Goal: Task Accomplishment & Management: Manage account settings

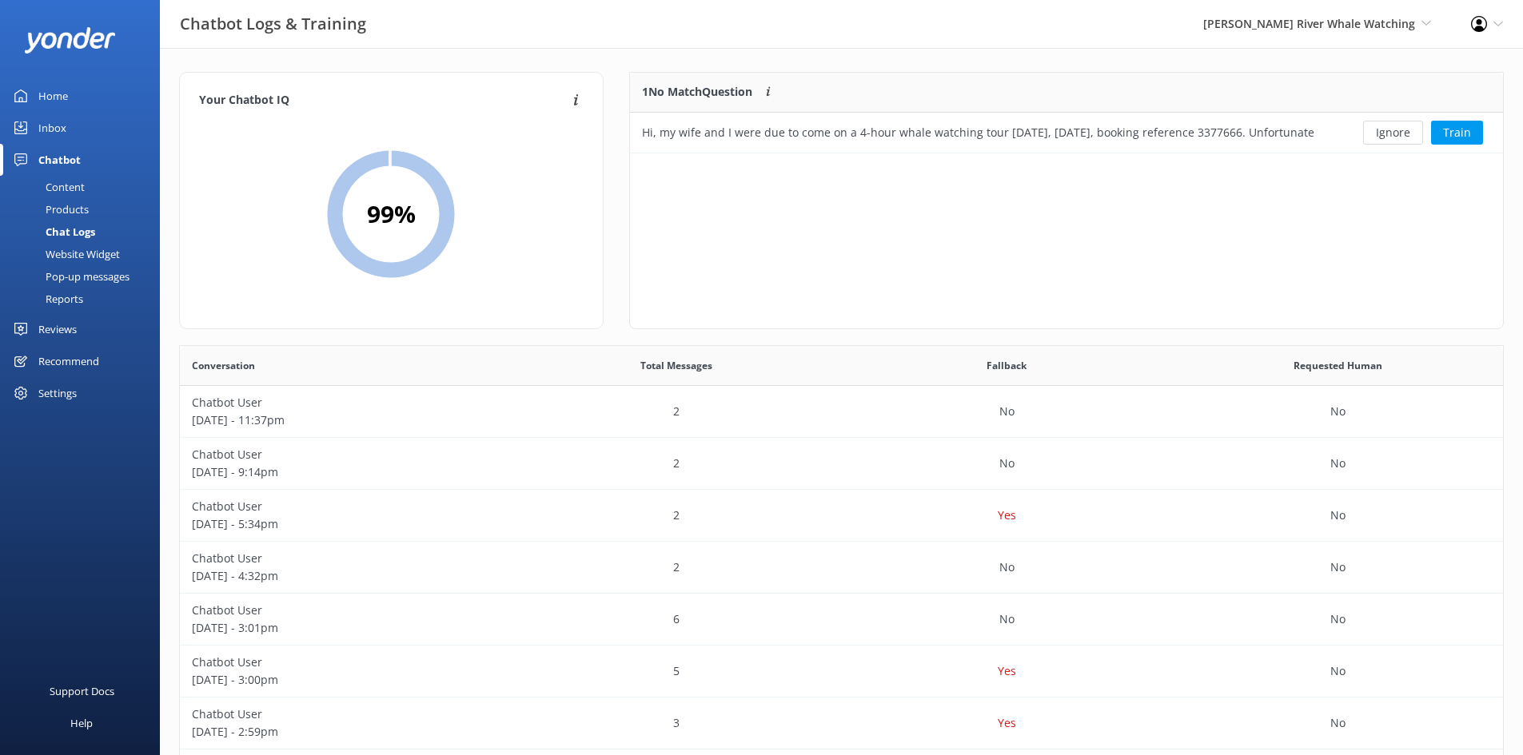
scroll to position [548, 1311]
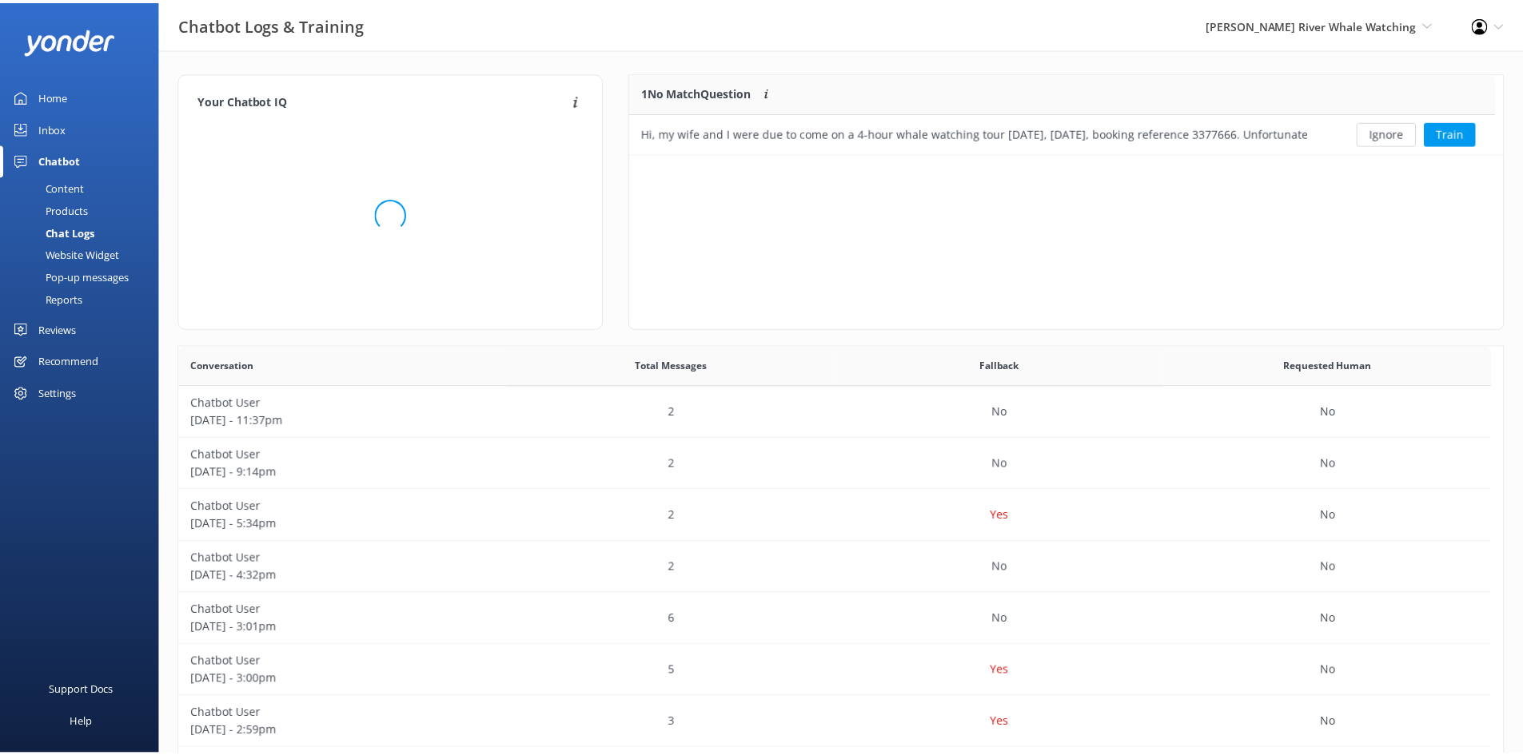
scroll to position [548, 1311]
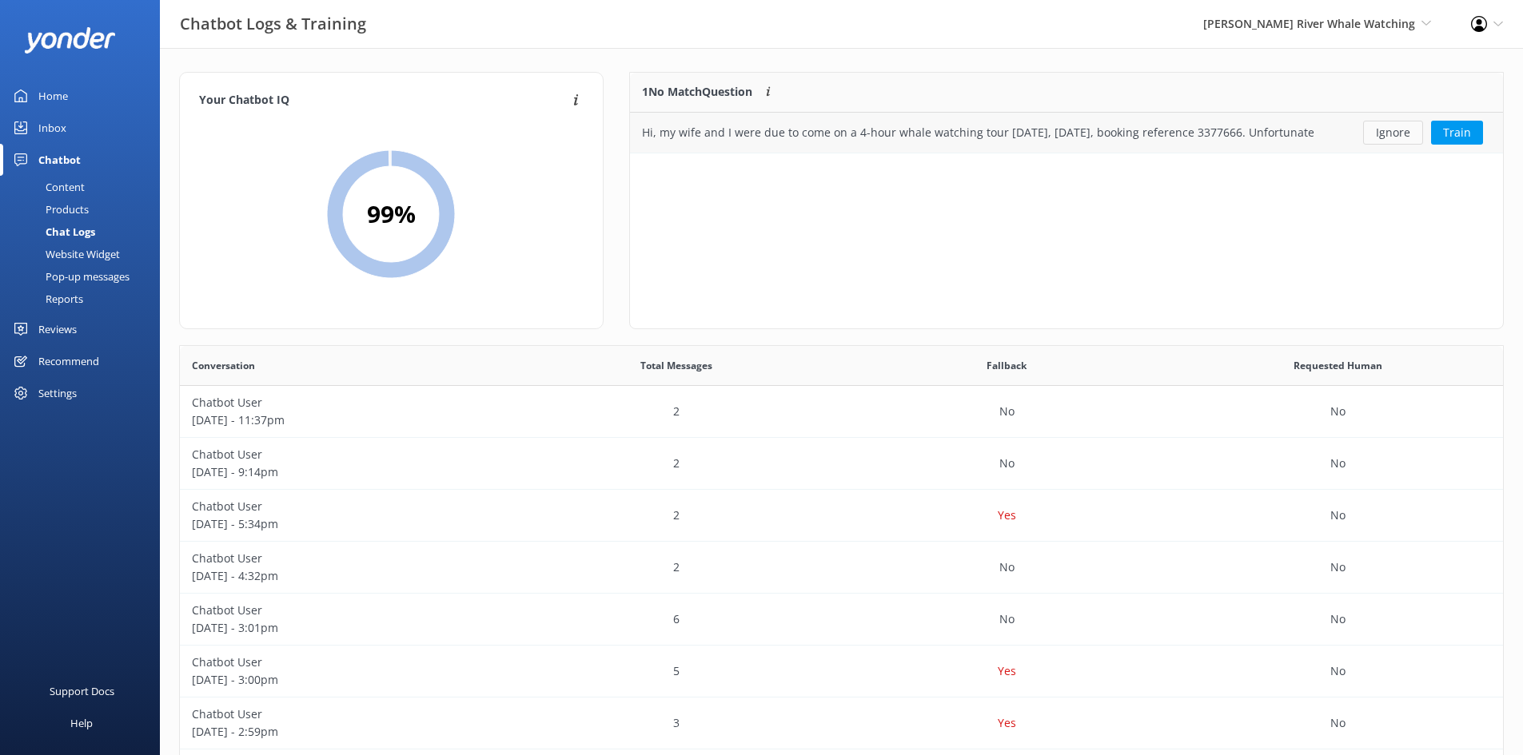
click at [1396, 131] on button "Ignore" at bounding box center [1393, 133] width 60 height 24
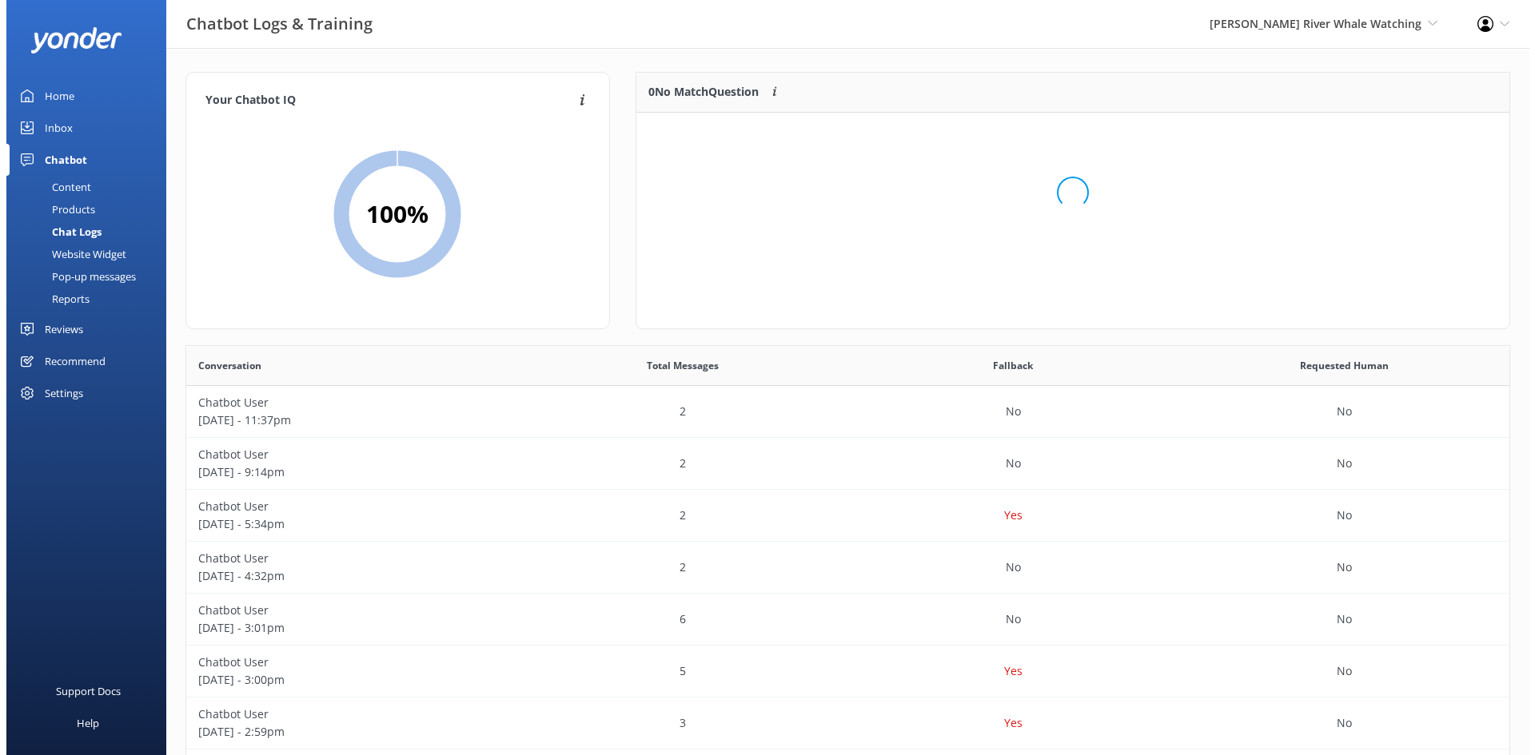
scroll to position [188, 861]
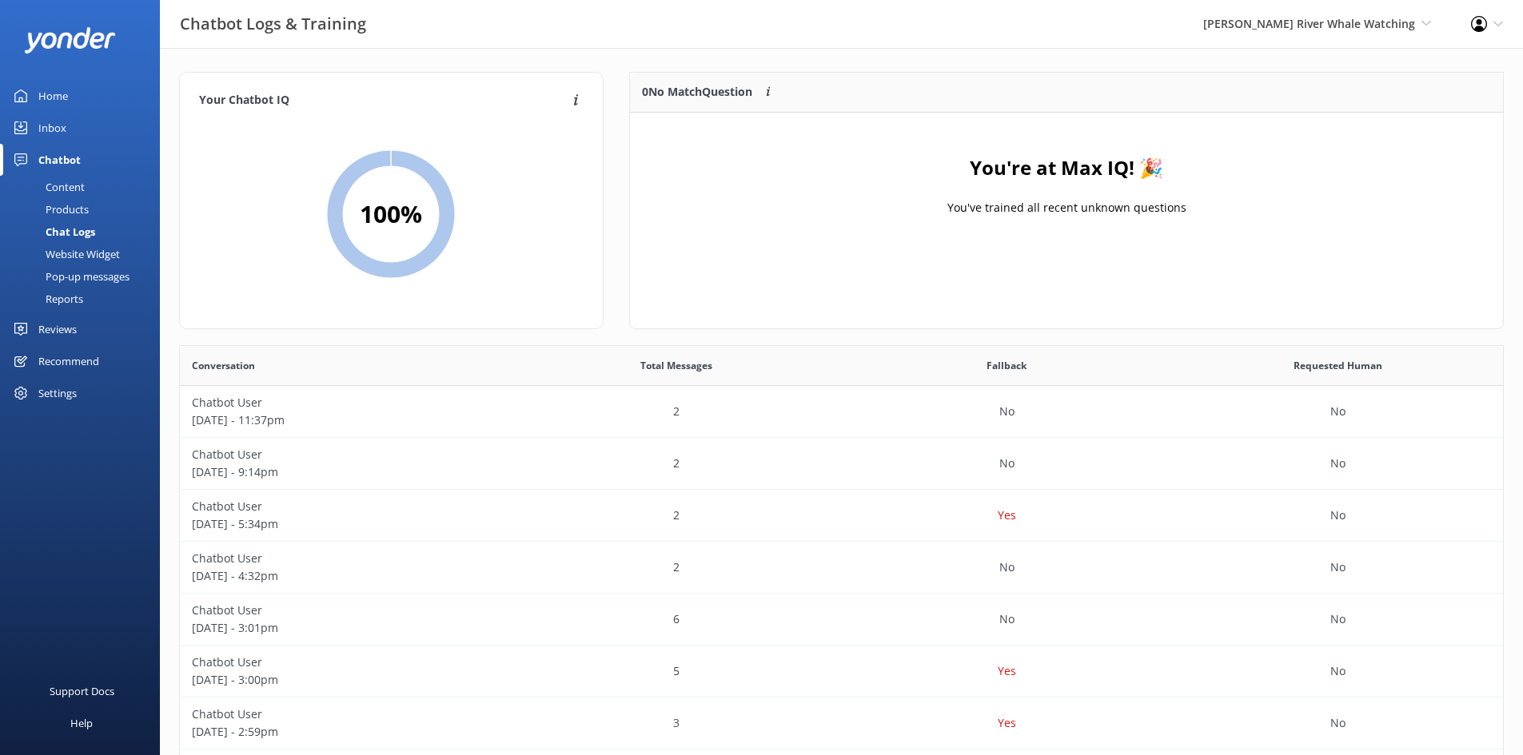
drag, startPoint x: 56, startPoint y: 94, endPoint x: 69, endPoint y: 97, distance: 13.0
click at [56, 94] on div "Home" at bounding box center [53, 96] width 30 height 32
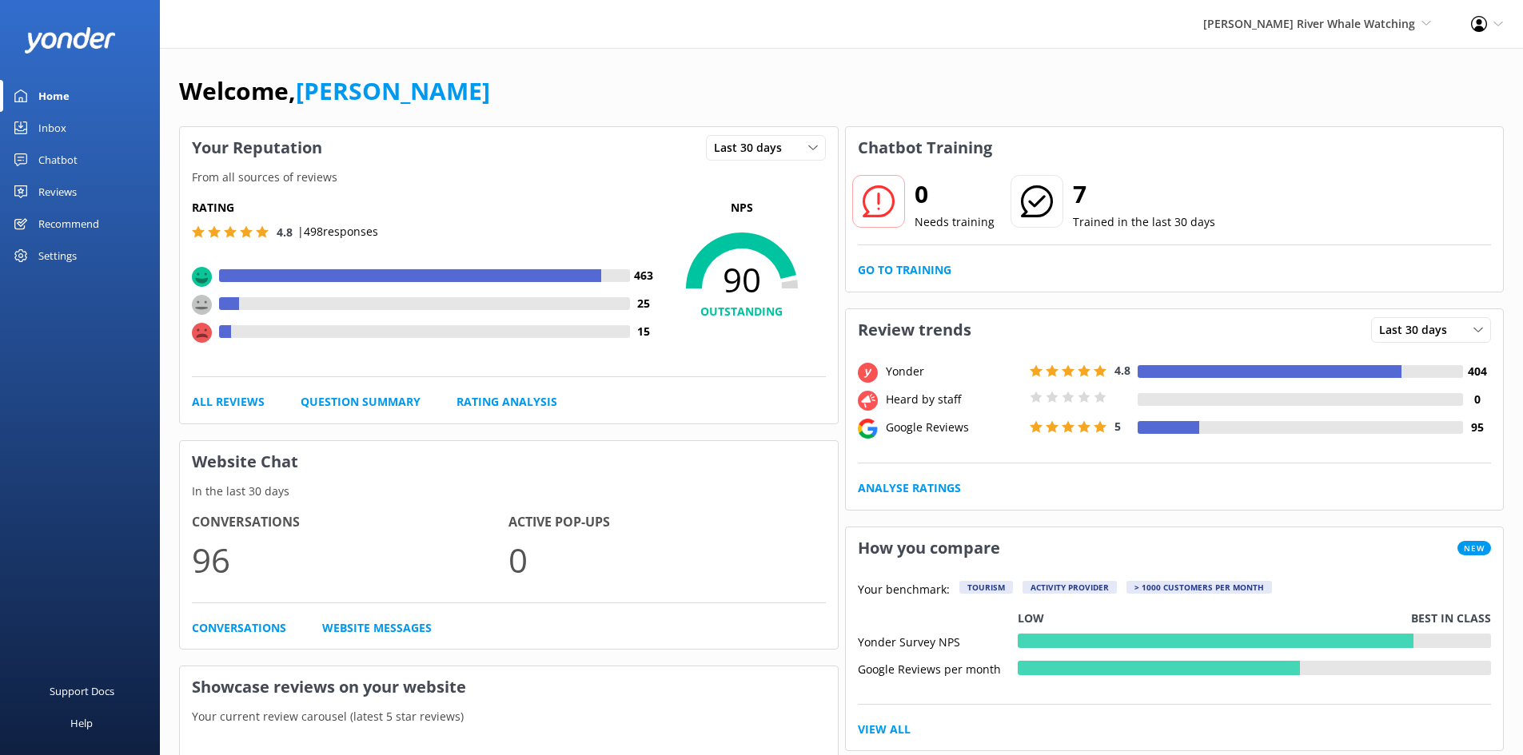
click at [56, 193] on div "Reviews" at bounding box center [57, 192] width 38 height 32
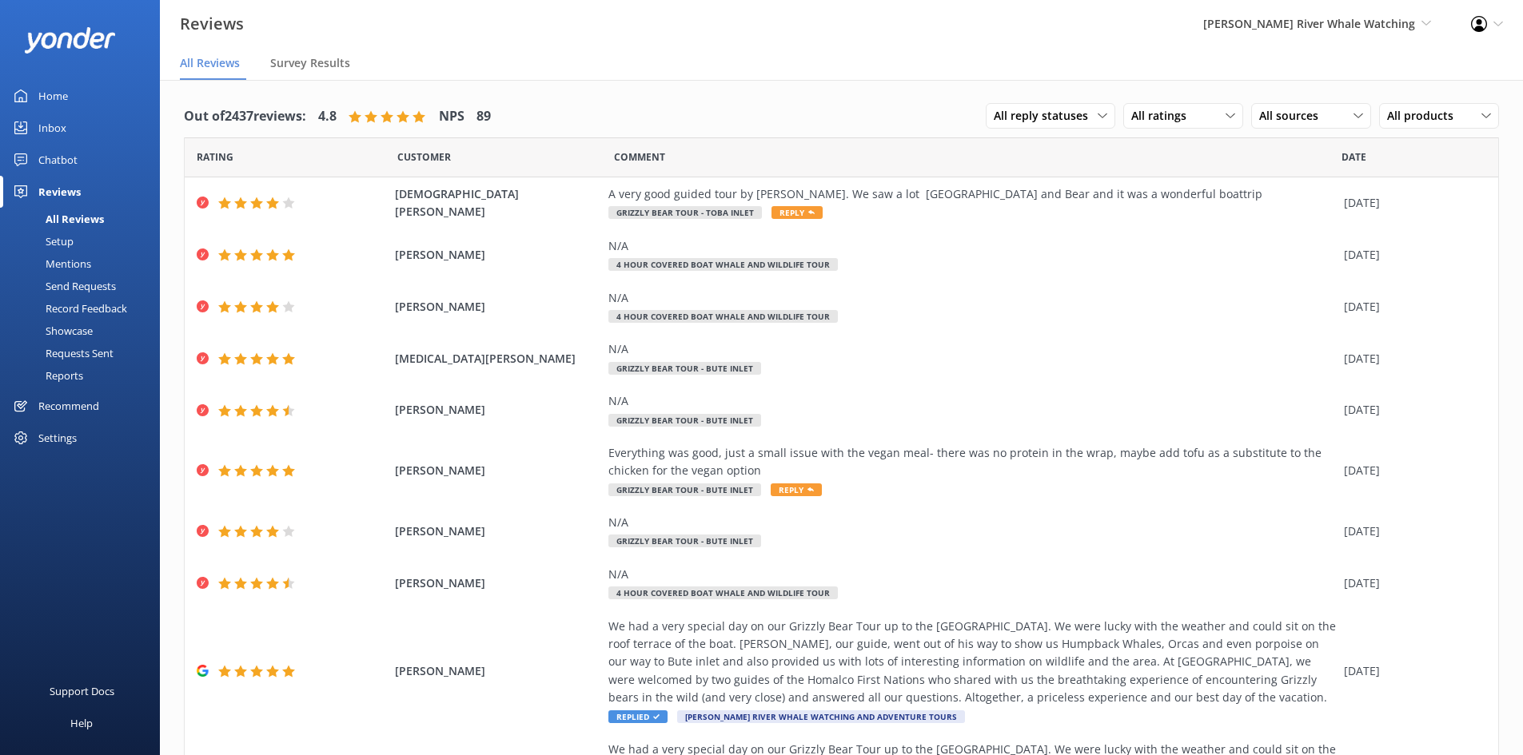
click at [78, 261] on div "Mentions" at bounding box center [51, 264] width 82 height 22
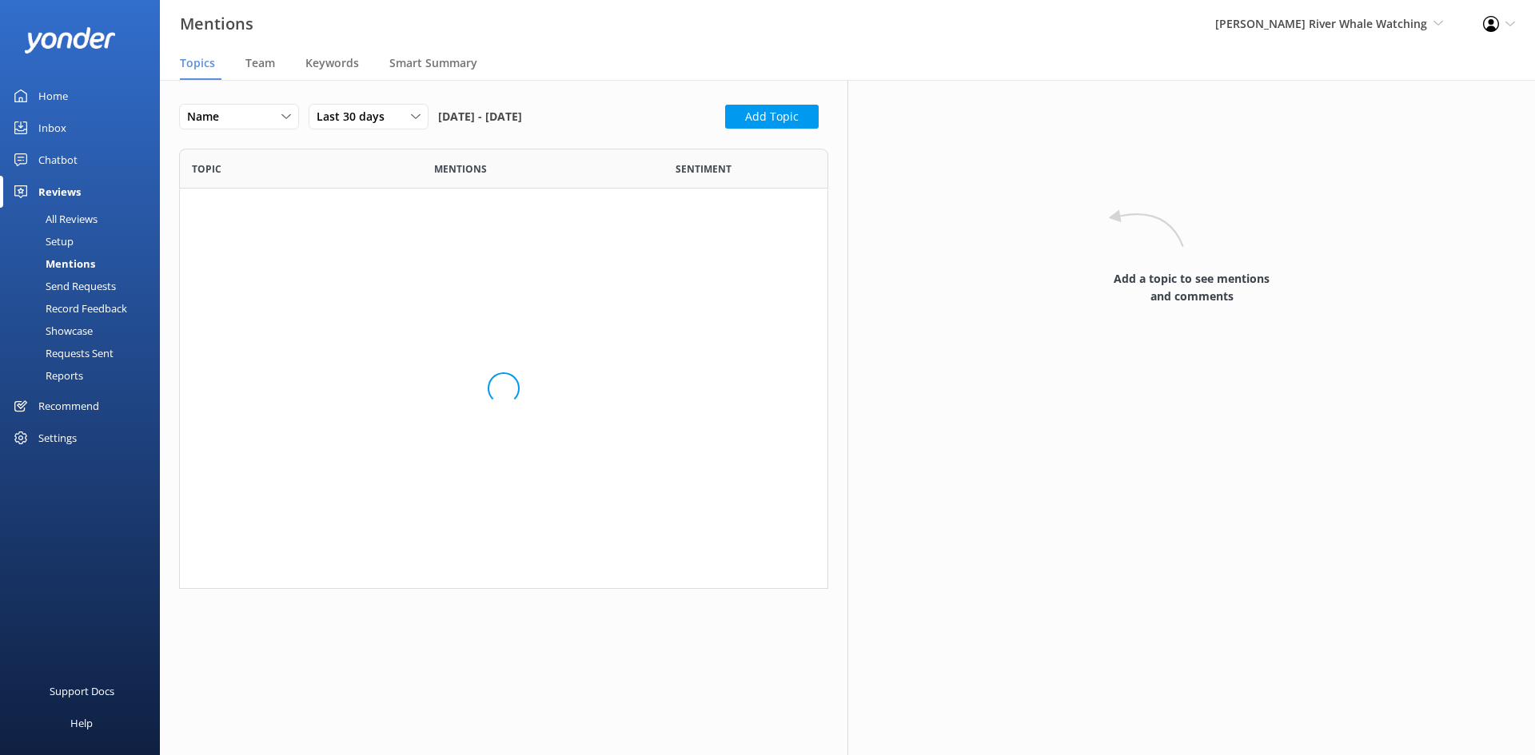
scroll to position [732, 625]
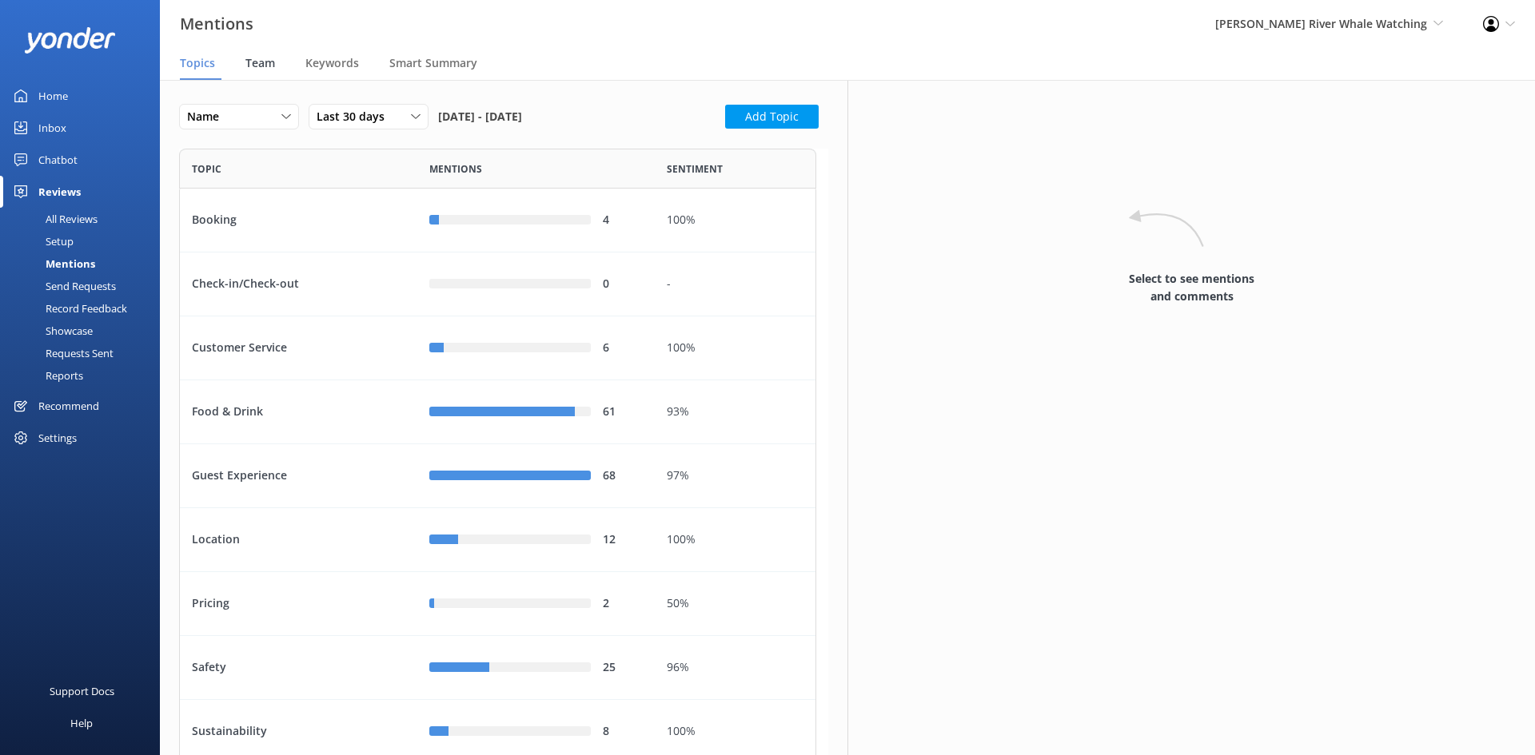
click at [261, 67] on span "Team" at bounding box center [260, 63] width 30 height 16
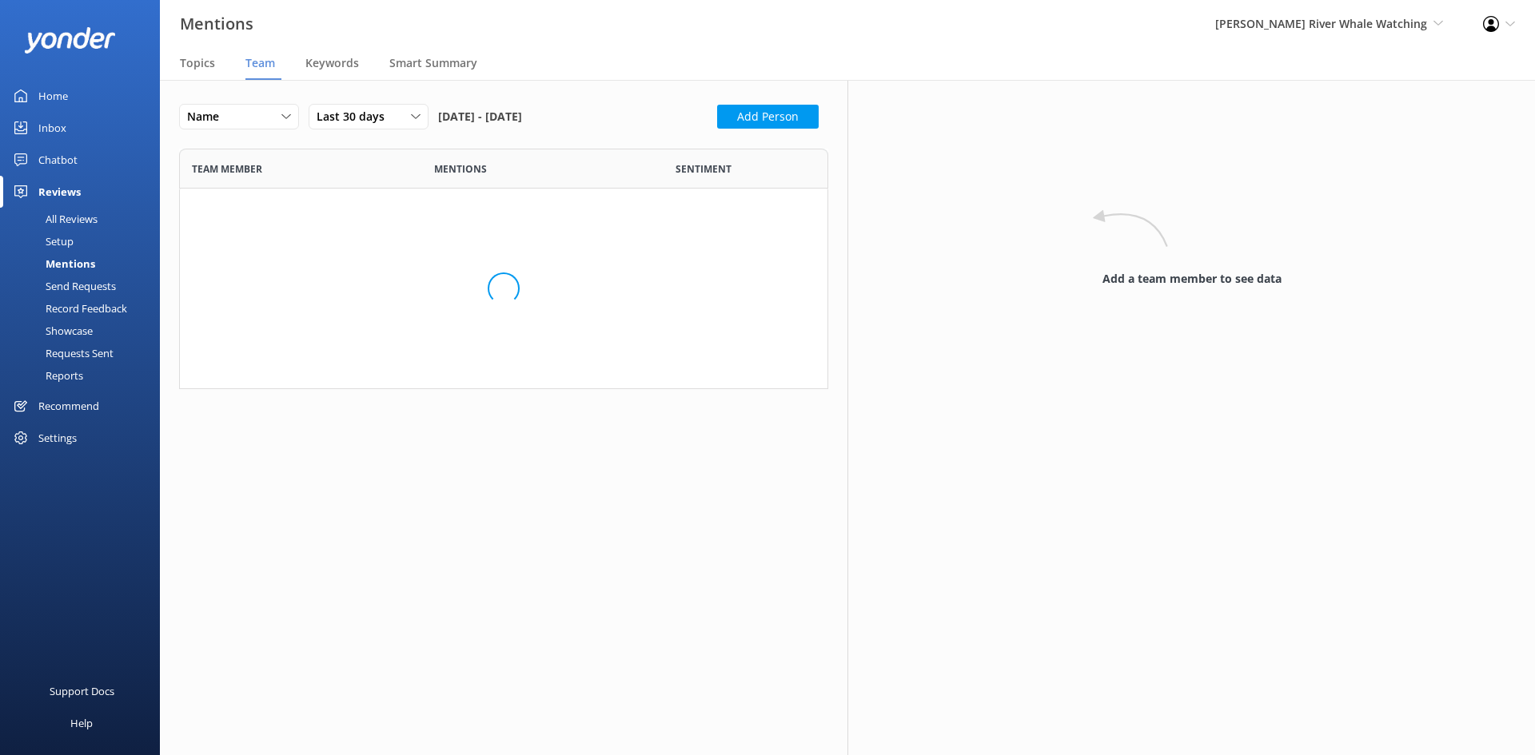
scroll to position [1180, 625]
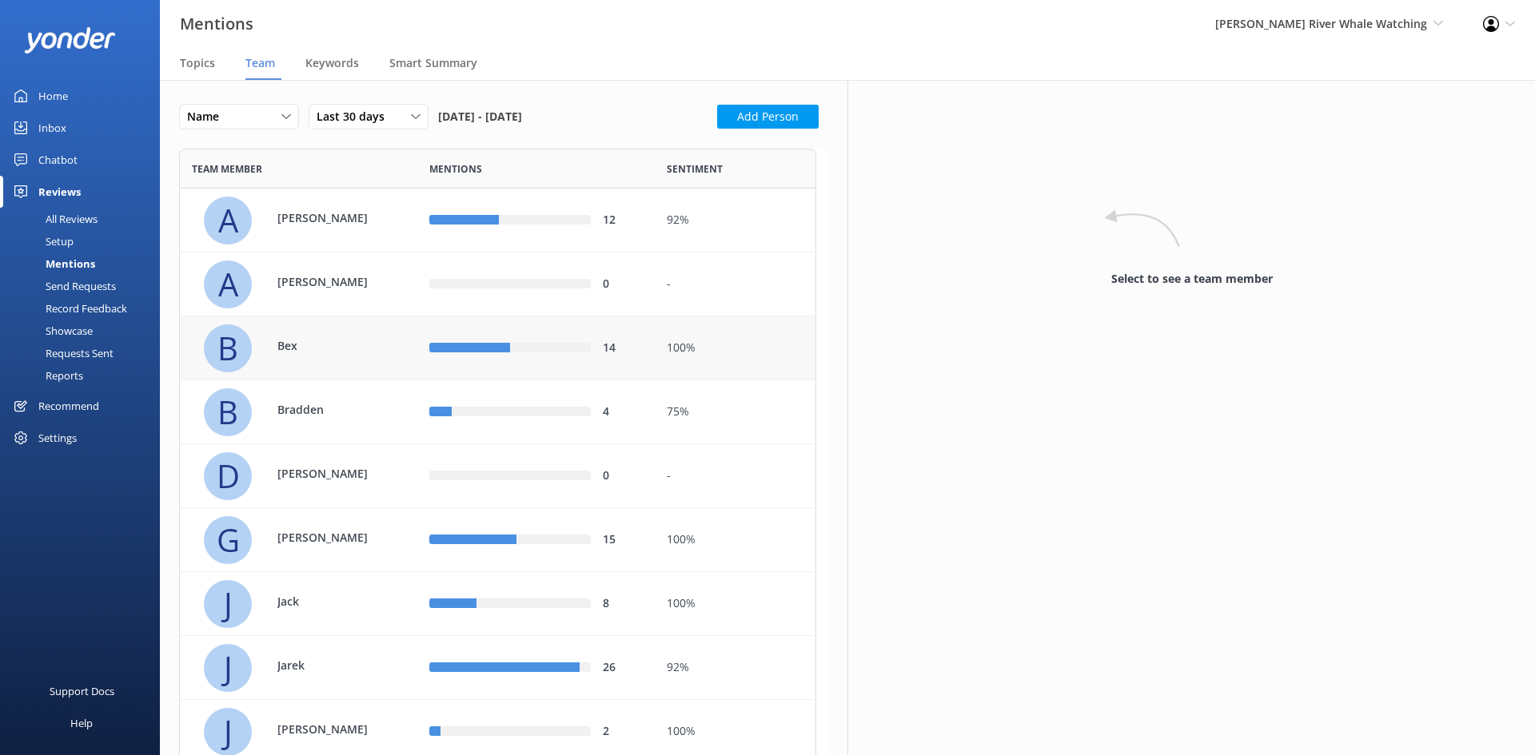
click at [351, 353] on p "Bex" at bounding box center [329, 346] width 104 height 18
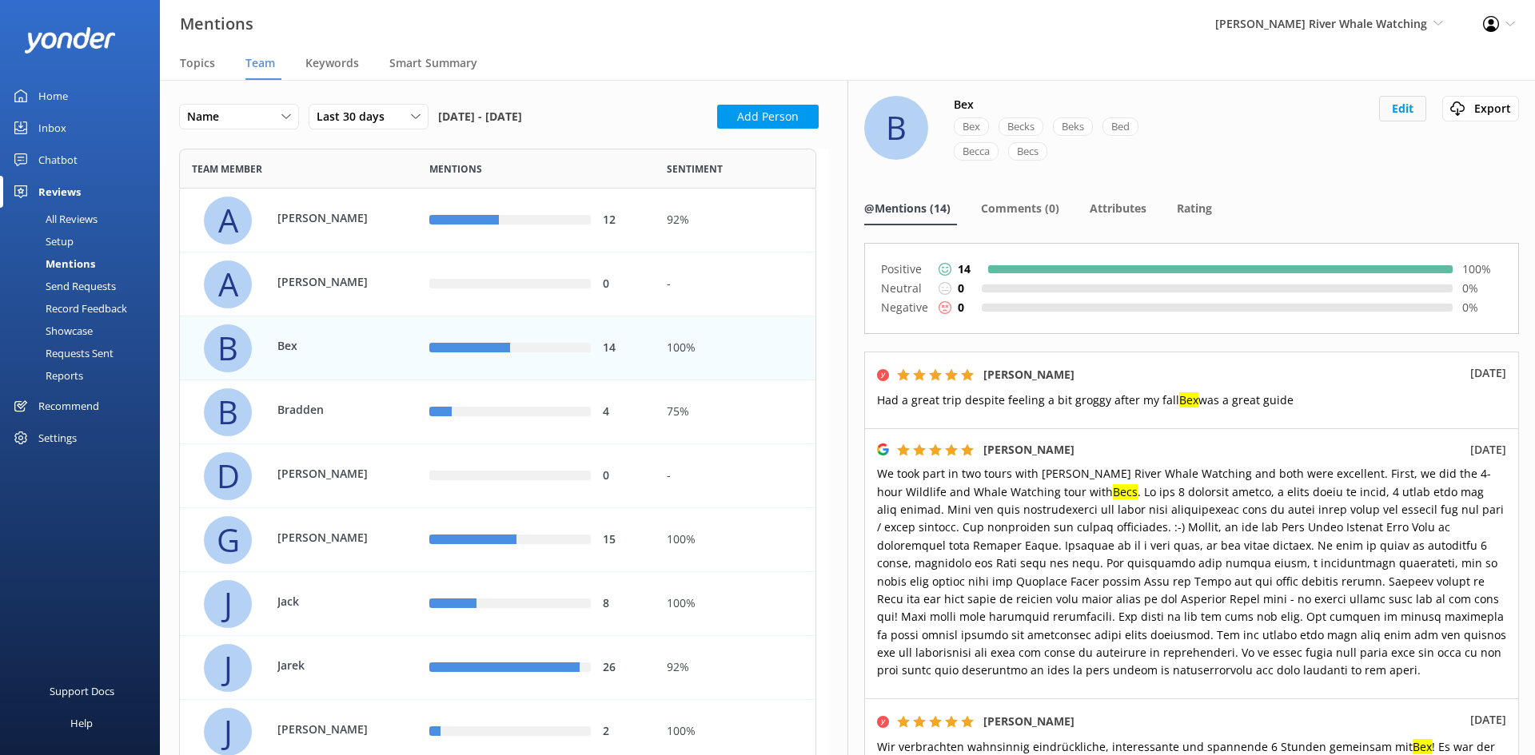
click at [1390, 114] on button "Edit" at bounding box center [1402, 109] width 47 height 26
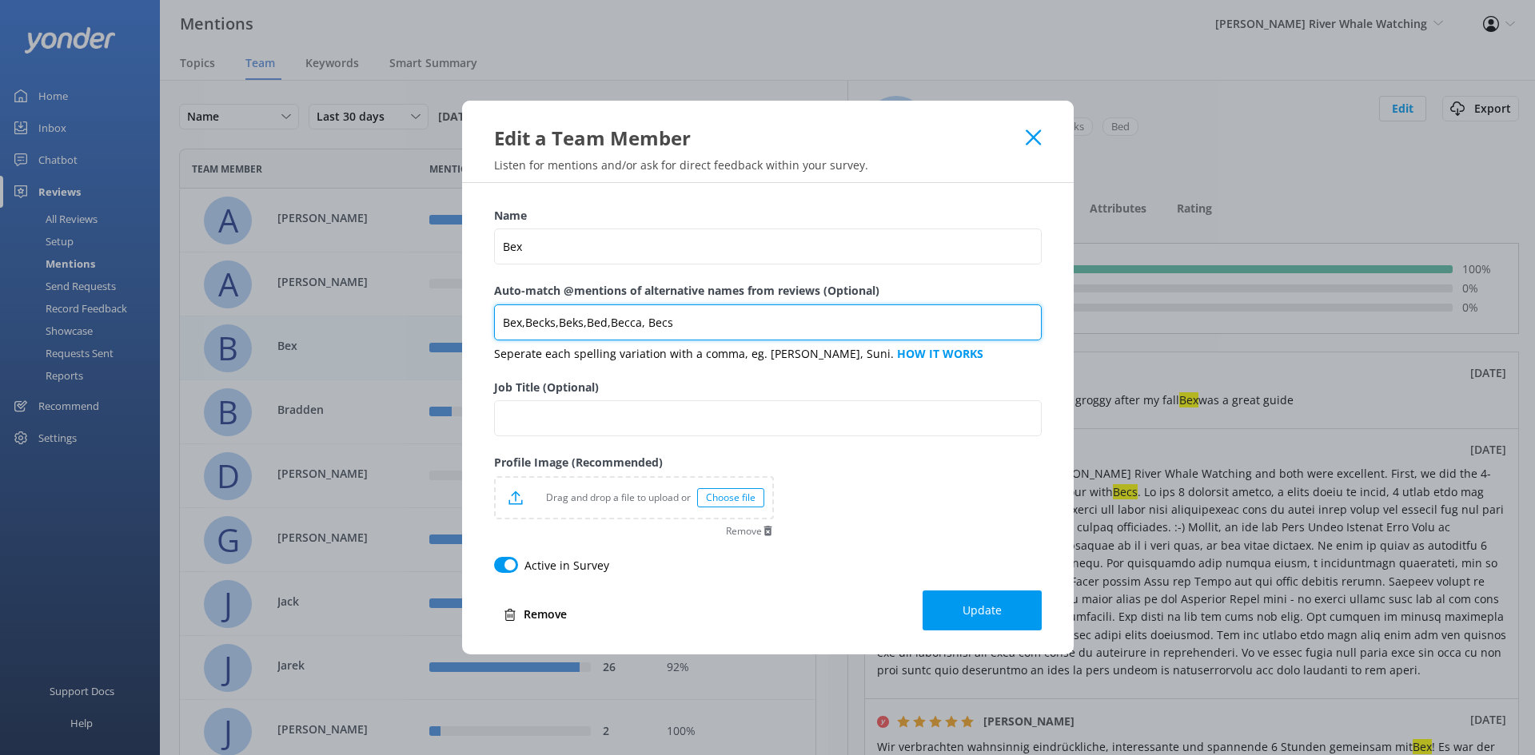
click at [691, 317] on input "Bex,Becks,Beks,Bed,Becca, Becs" at bounding box center [768, 323] width 548 height 36
click at [645, 325] on input "Bex,Becks,Beks,Bed,Becca, Becs,[PERSON_NAME]" at bounding box center [768, 323] width 548 height 36
type input "Bex,Becks,Beks,Bed,Becca,Becs,[PERSON_NAME]"
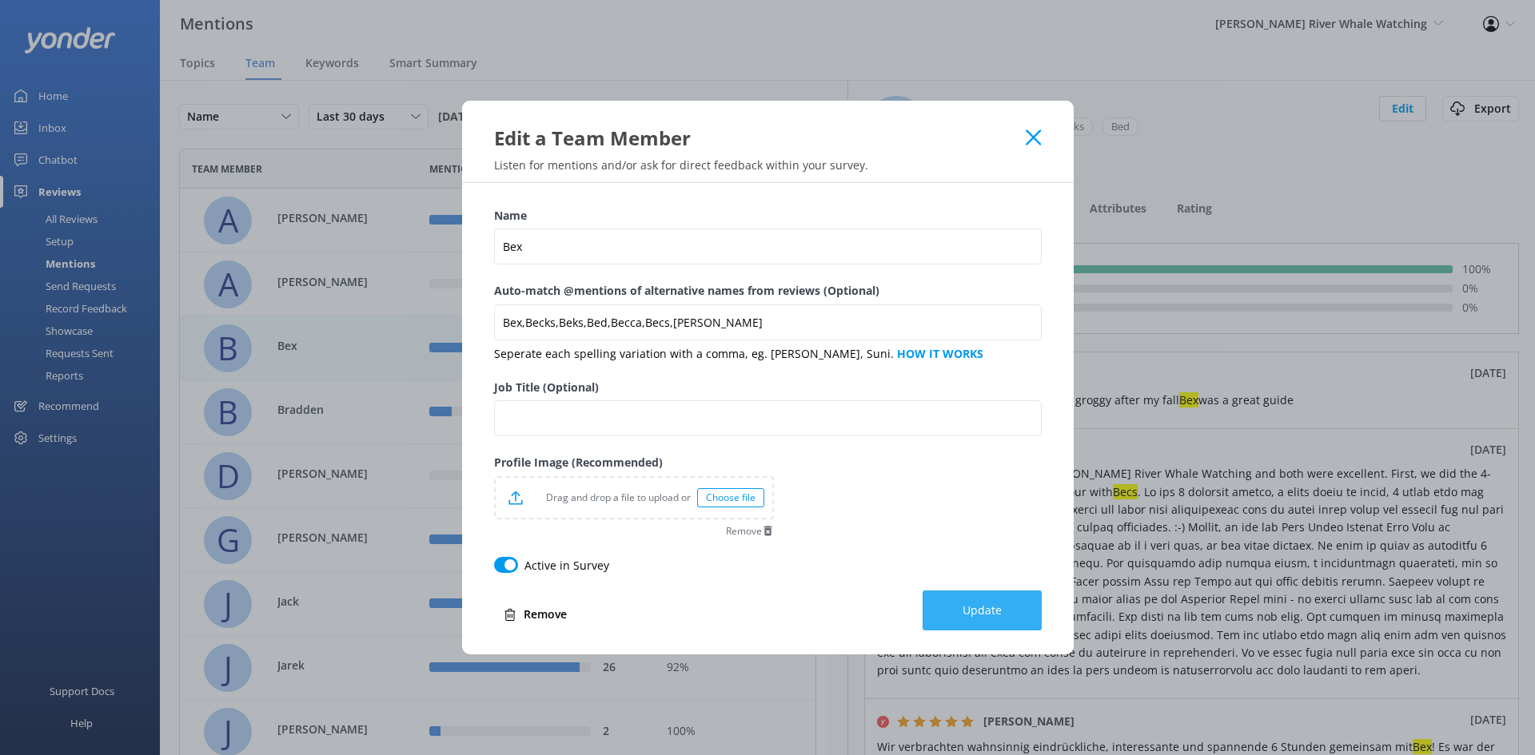
click at [968, 607] on span "Update" at bounding box center [981, 611] width 39 height 16
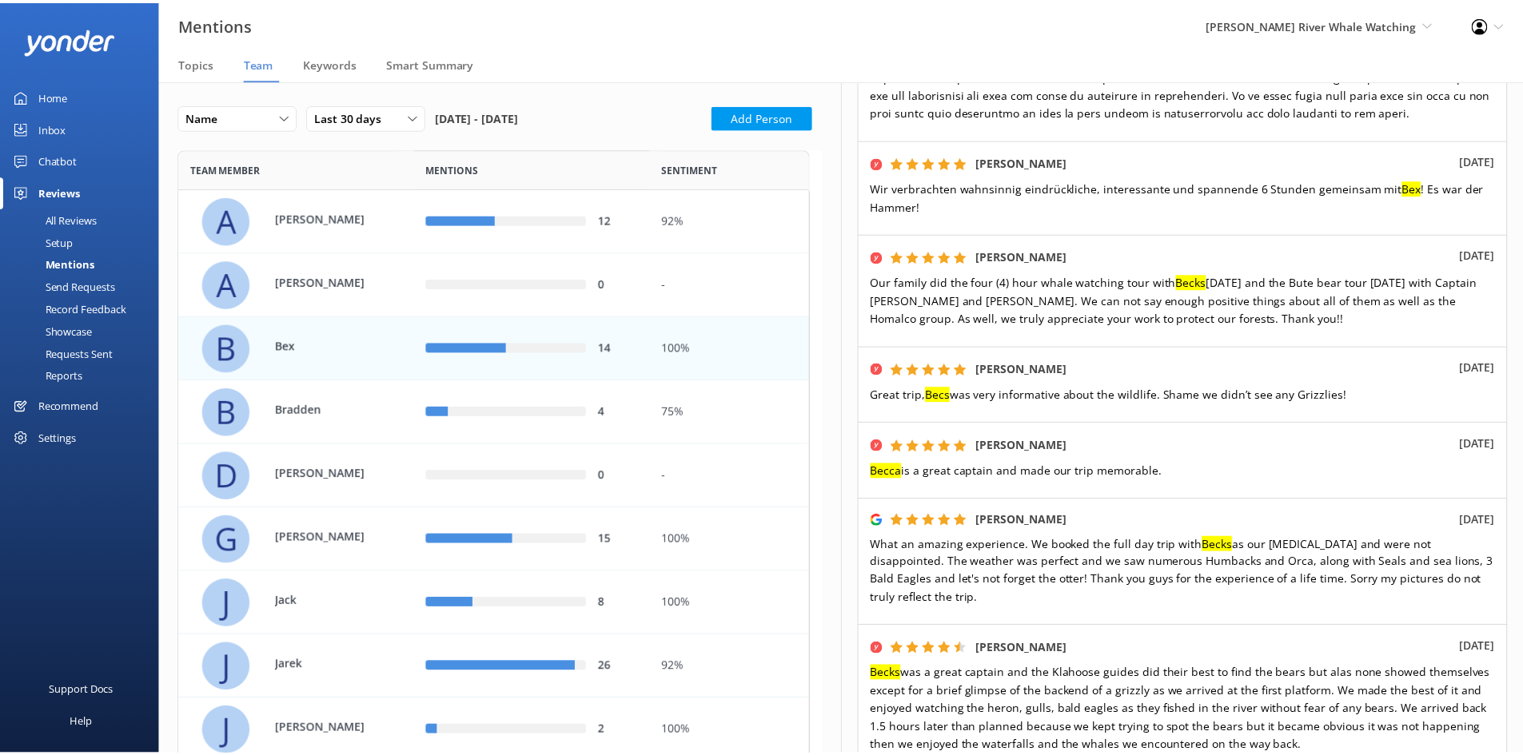
scroll to position [888, 0]
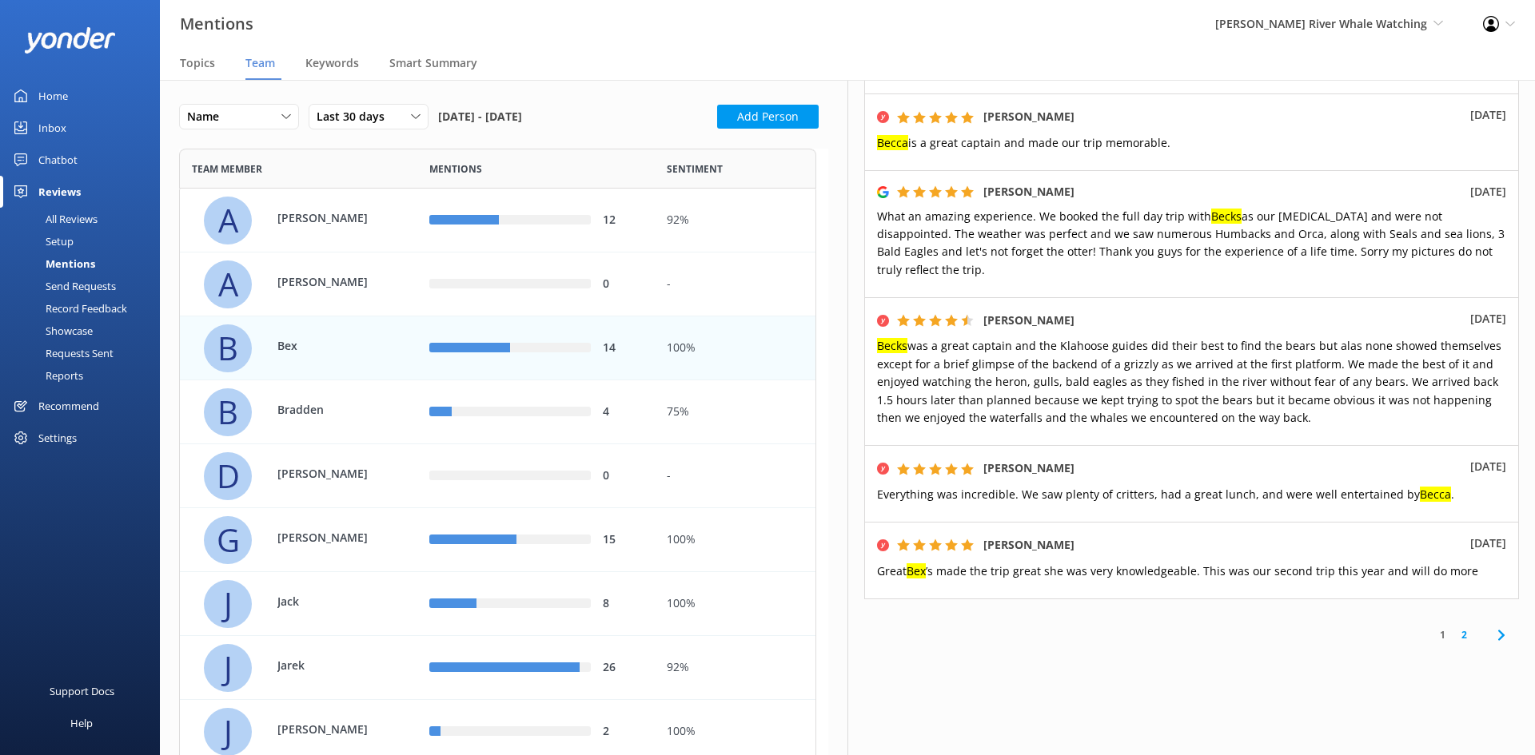
click at [65, 94] on div "Home" at bounding box center [53, 96] width 30 height 32
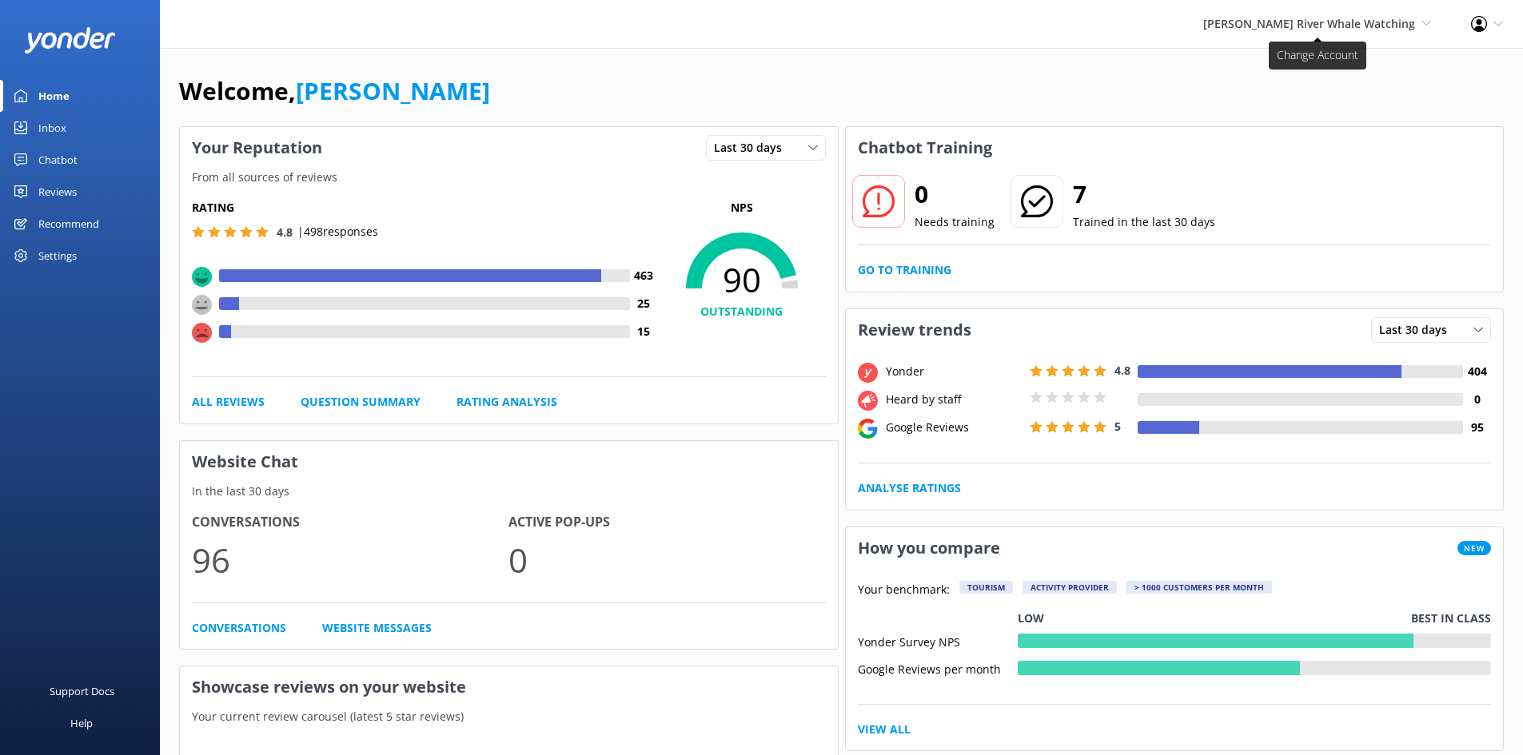
click at [1385, 23] on span "[PERSON_NAME] River Whale Watching" at bounding box center [1309, 23] width 212 height 15
click at [1368, 70] on link "Wildcoast Adventures" at bounding box center [1372, 69] width 160 height 38
